Goal: Task Accomplishment & Management: Manage account settings

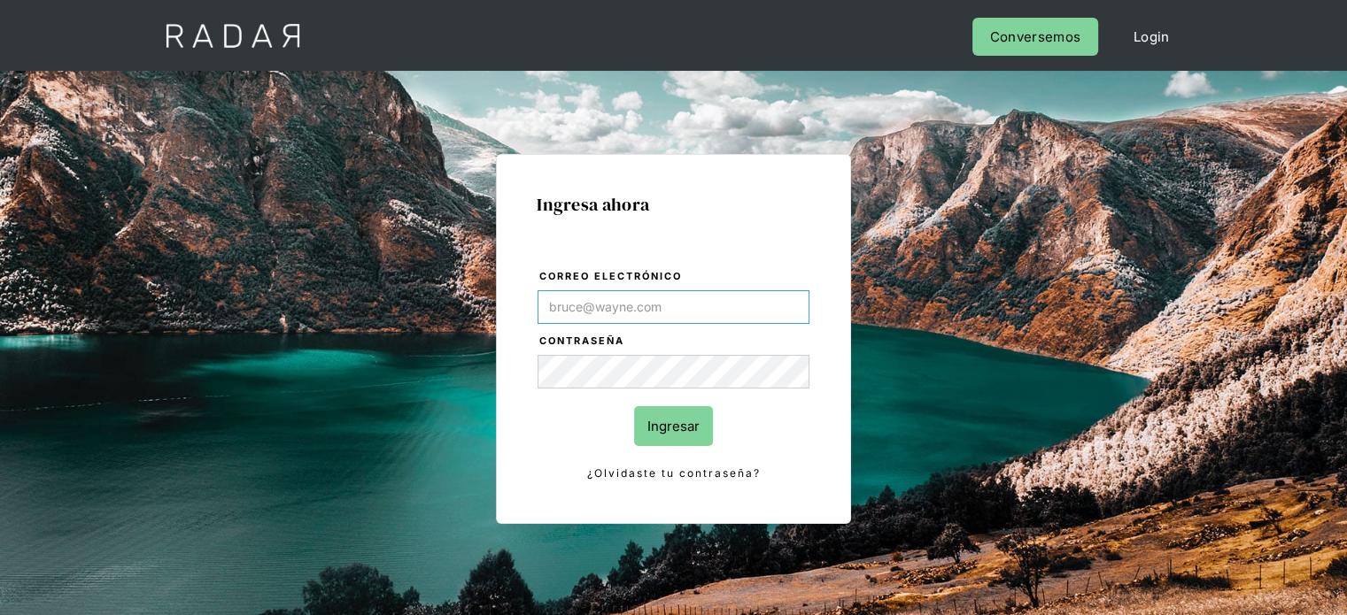
type input "[EMAIL_ADDRESS][PERSON_NAME][DOMAIN_NAME]"
click at [685, 415] on input "Ingresar" at bounding box center [673, 426] width 79 height 40
